Goal: Task Accomplishment & Management: Complete application form

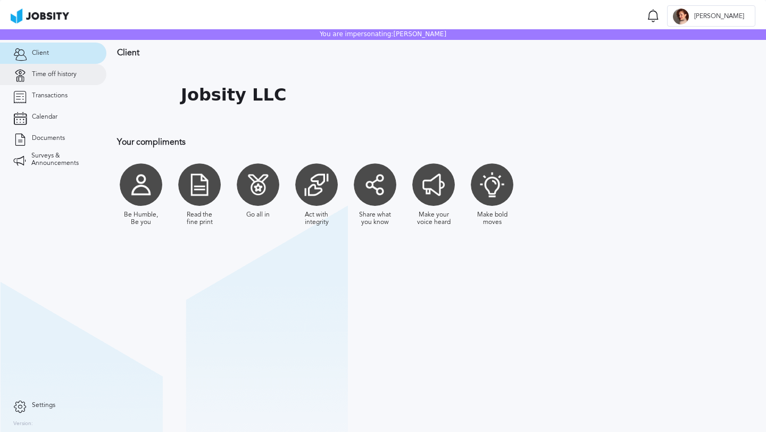
click at [48, 73] on span "Time off history" at bounding box center [54, 74] width 45 height 7
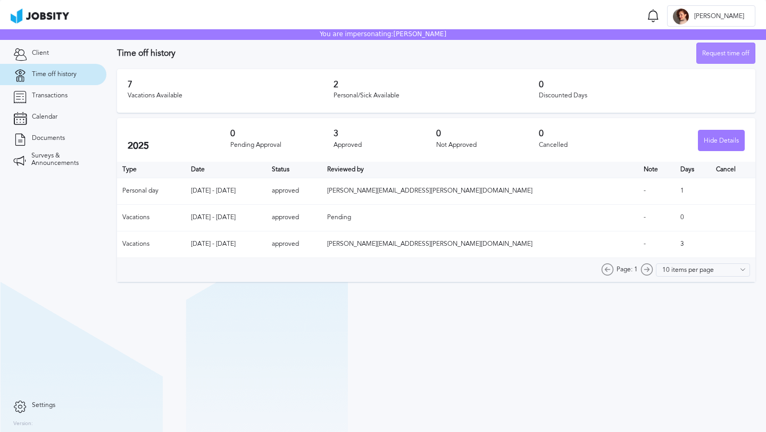
click at [714, 57] on div "Request time off" at bounding box center [726, 53] width 58 height 21
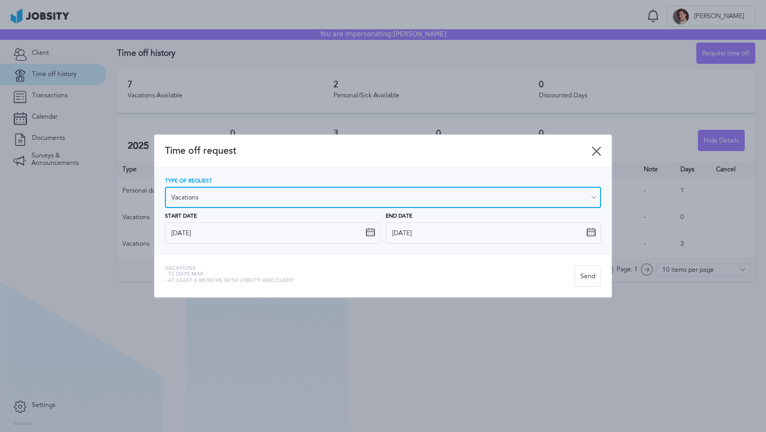
click at [262, 189] on input "Vacations" at bounding box center [383, 197] width 436 height 21
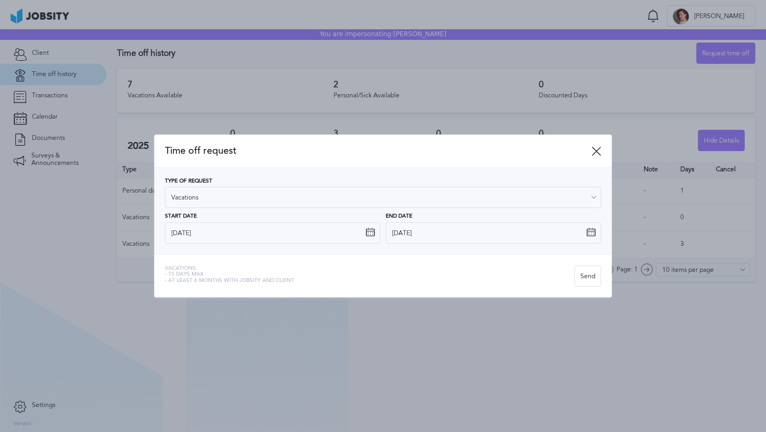
click at [67, 299] on div at bounding box center [383, 216] width 766 height 432
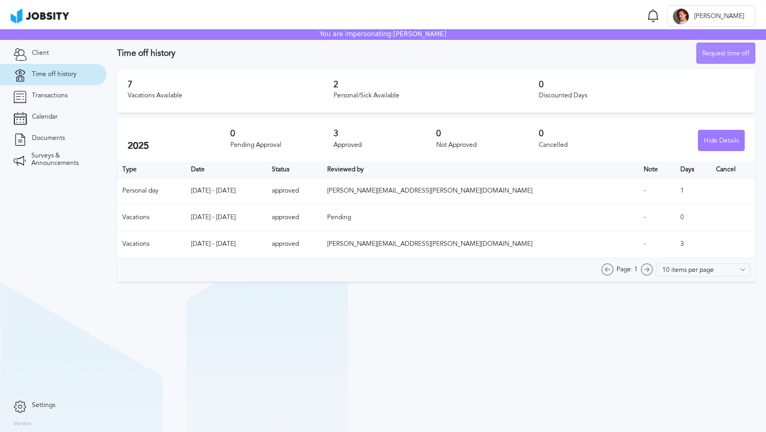
click at [716, 60] on div "Request time off" at bounding box center [726, 53] width 58 height 21
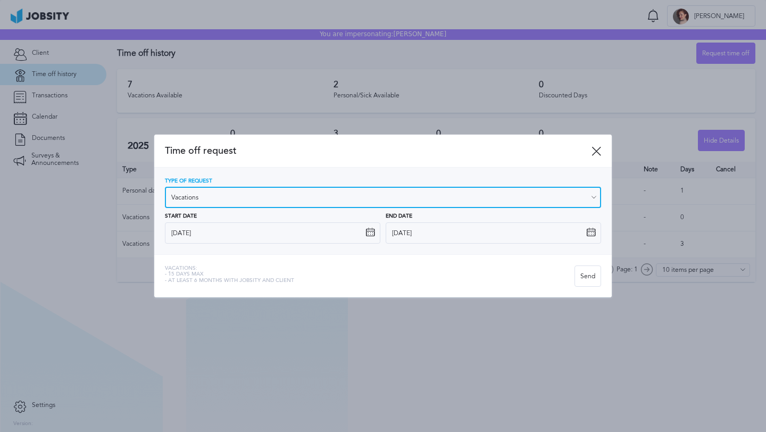
click at [254, 196] on input "Vacations" at bounding box center [383, 197] width 436 height 21
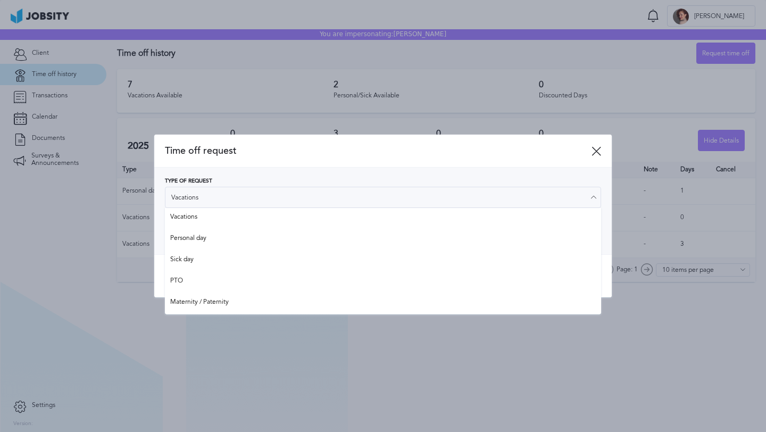
type input "Personal day"
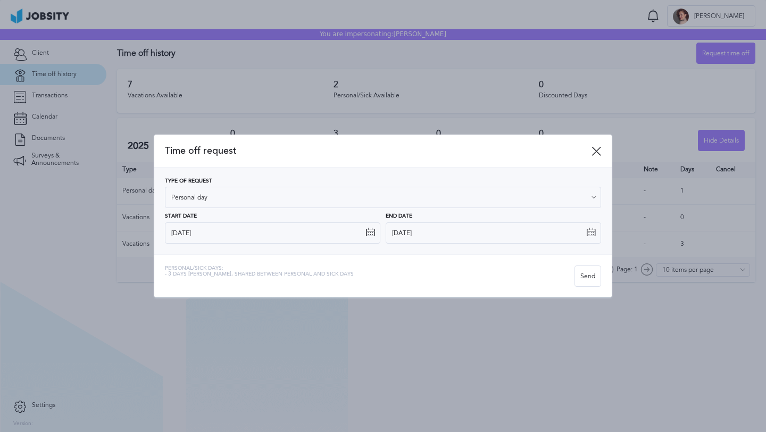
click at [240, 241] on div "Type of Request Personal day Vacations Personal day Sick day PTO Maternity / Pa…" at bounding box center [383, 210] width 436 height 65
click at [240, 241] on input "[DATE]" at bounding box center [272, 232] width 215 height 21
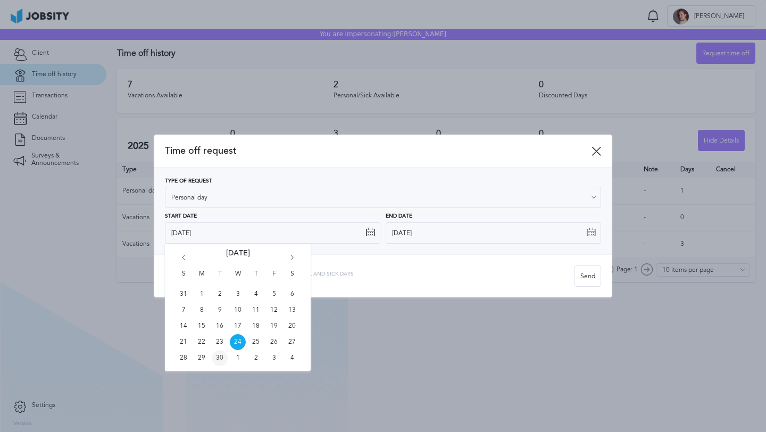
click at [221, 360] on span "30" at bounding box center [220, 358] width 16 height 16
type input "[DATE]"
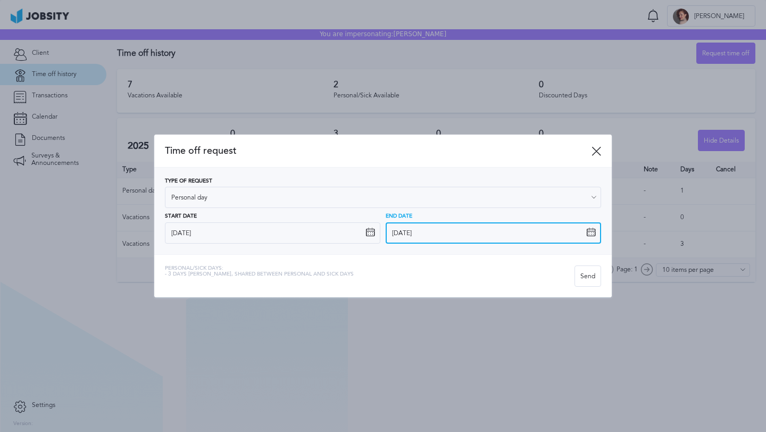
click at [442, 236] on input "[DATE]" at bounding box center [493, 232] width 215 height 21
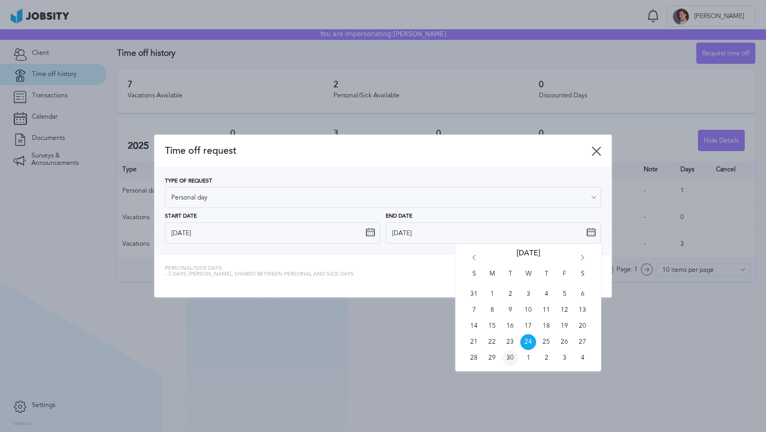
click at [509, 357] on span "30" at bounding box center [510, 358] width 16 height 16
type input "[DATE]"
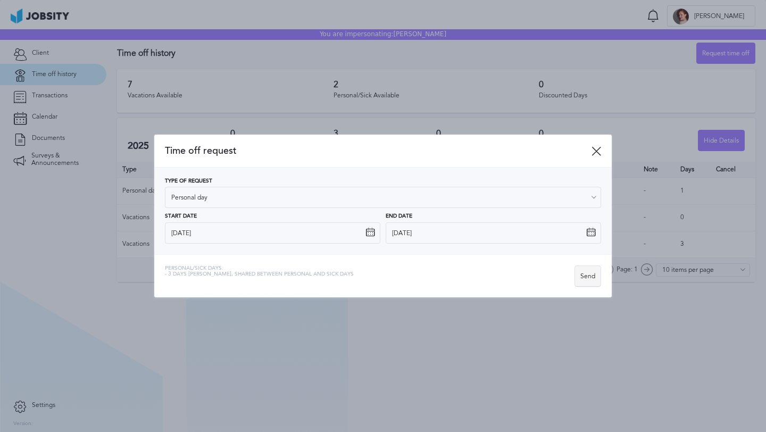
click at [588, 273] on div "Send" at bounding box center [588, 276] width 26 height 21
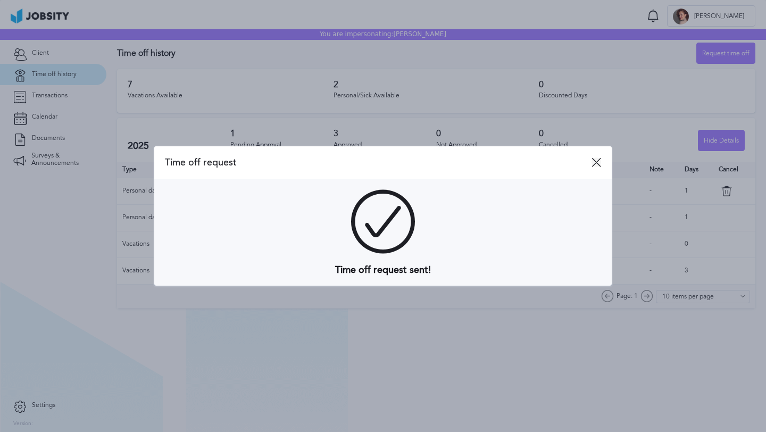
click at [600, 166] on icon at bounding box center [596, 162] width 10 height 10
